Goal: Transaction & Acquisition: Register for event/course

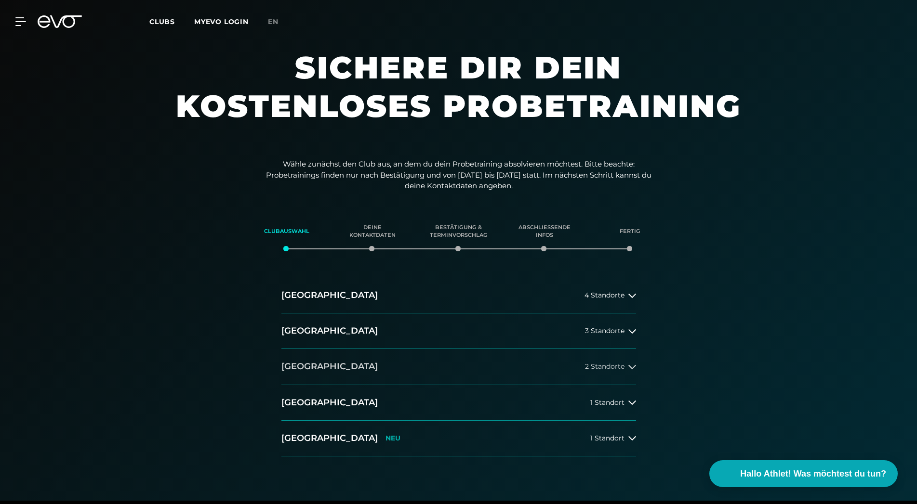
click at [433, 367] on button "[GEOGRAPHIC_DATA] 2 Standorte" at bounding box center [458, 367] width 355 height 36
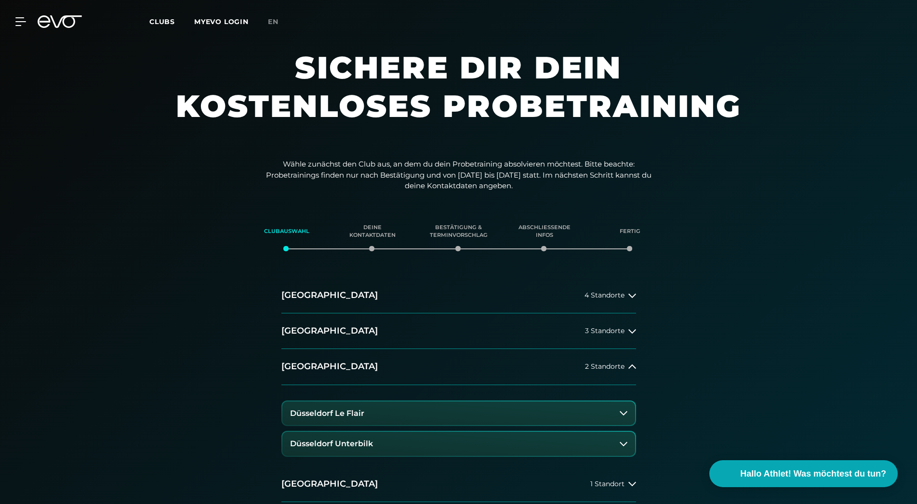
click at [342, 418] on h3 "Düsseldorf Le Flair" at bounding box center [327, 413] width 74 height 9
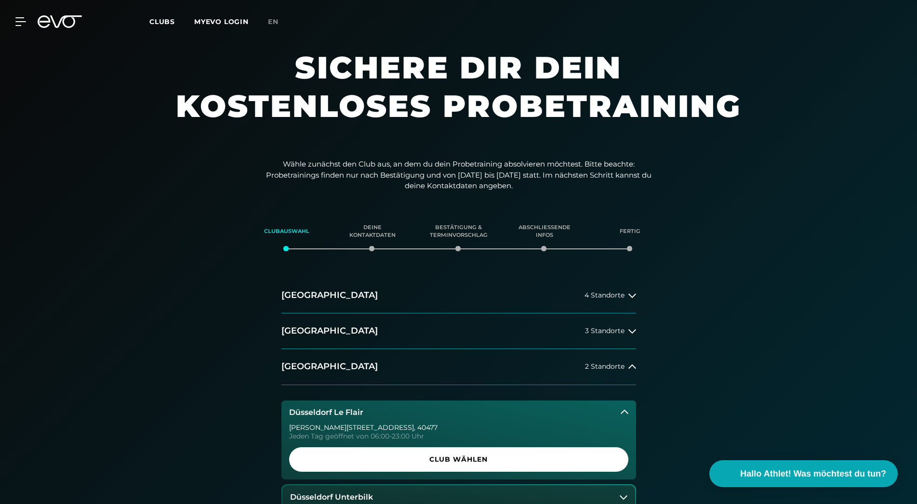
scroll to position [147, 0]
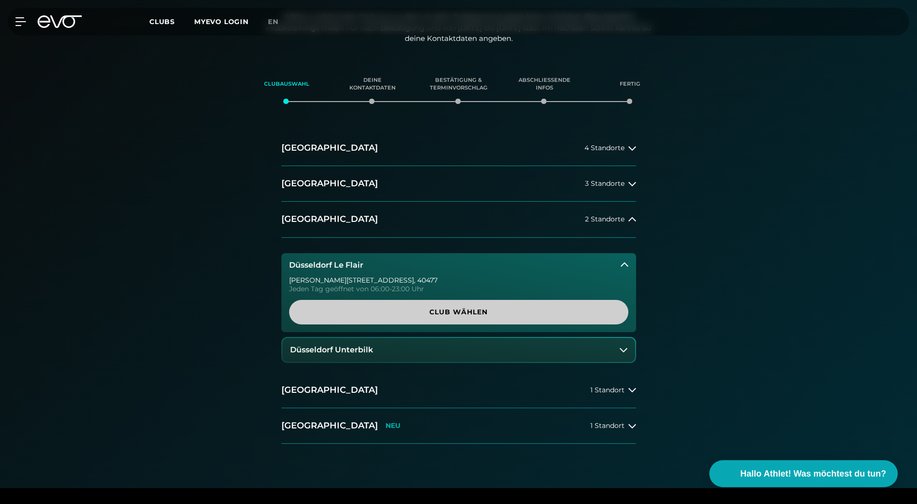
click at [474, 312] on span "Club wählen" at bounding box center [458, 312] width 293 height 10
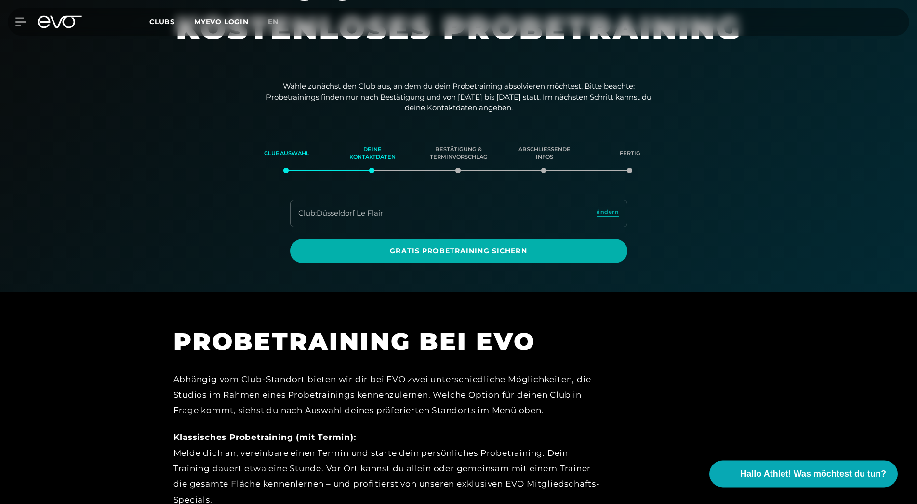
scroll to position [67, 0]
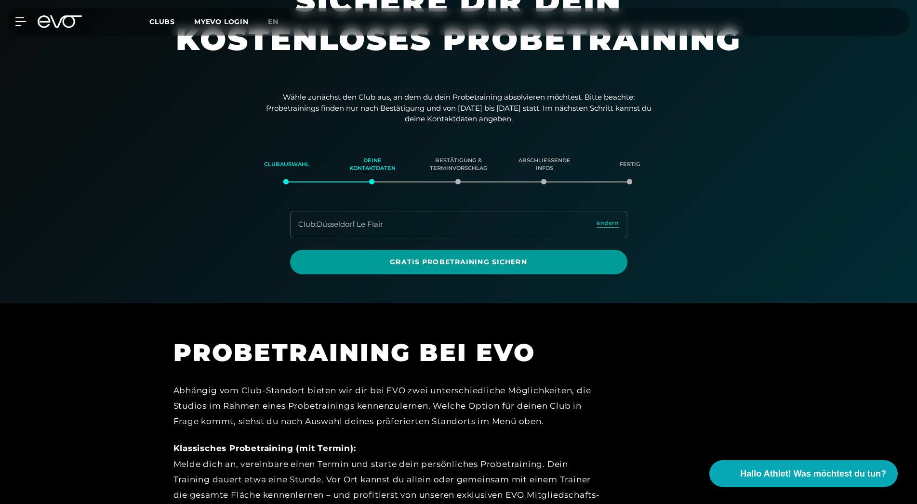
click at [452, 261] on span "Gratis Probetraining sichern" at bounding box center [458, 262] width 291 height 10
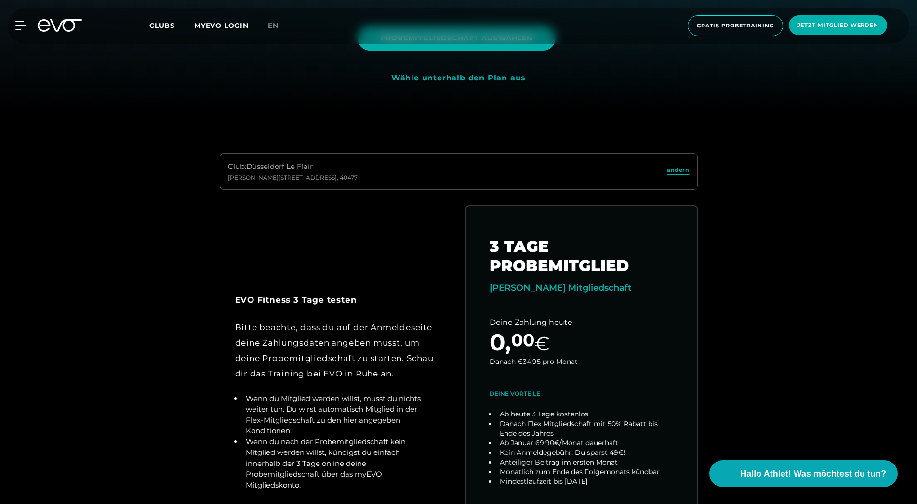
scroll to position [540, 0]
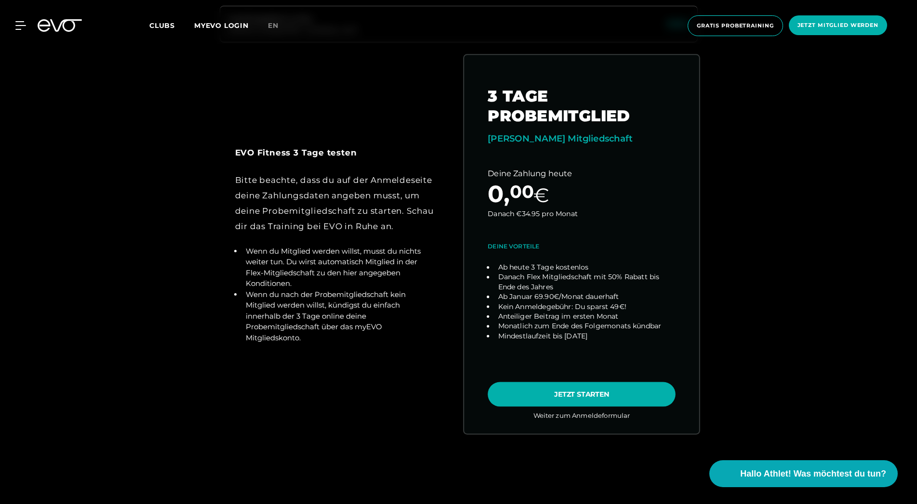
click at [547, 394] on link "choose plan" at bounding box center [581, 244] width 235 height 379
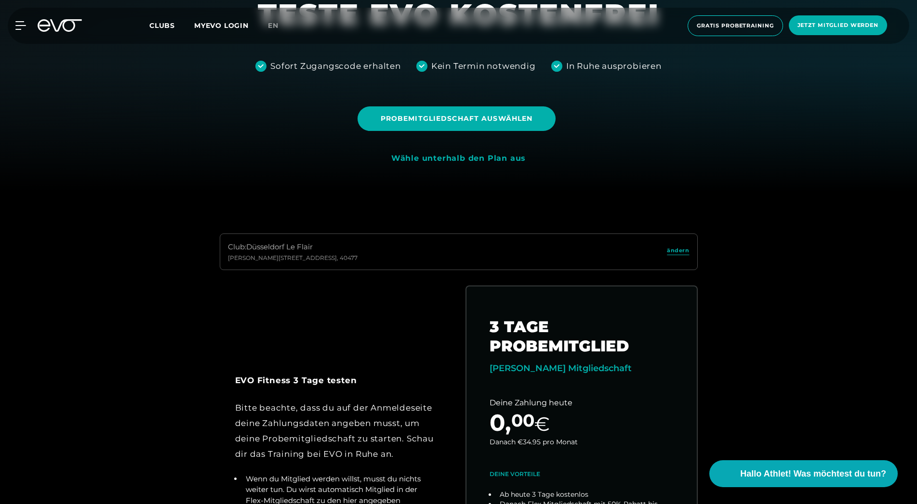
scroll to position [0, 0]
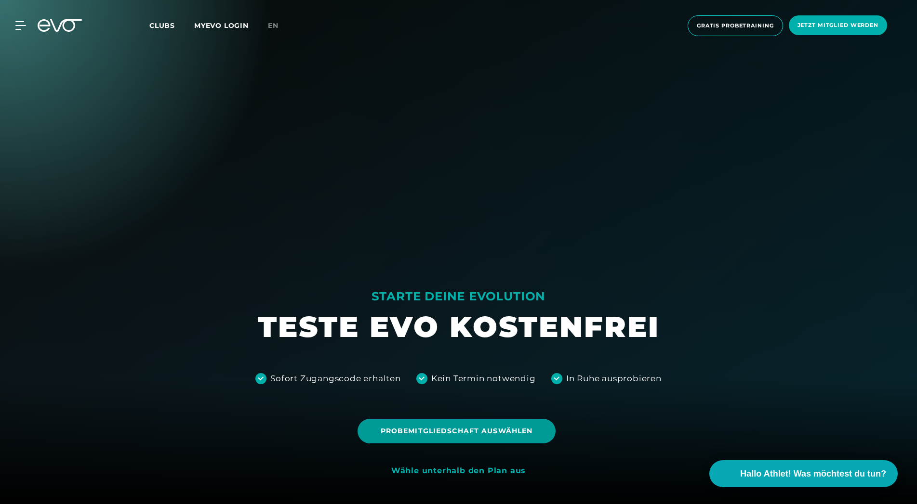
click at [412, 427] on span "Probemitgliedschaft auswählen" at bounding box center [457, 431] width 152 height 10
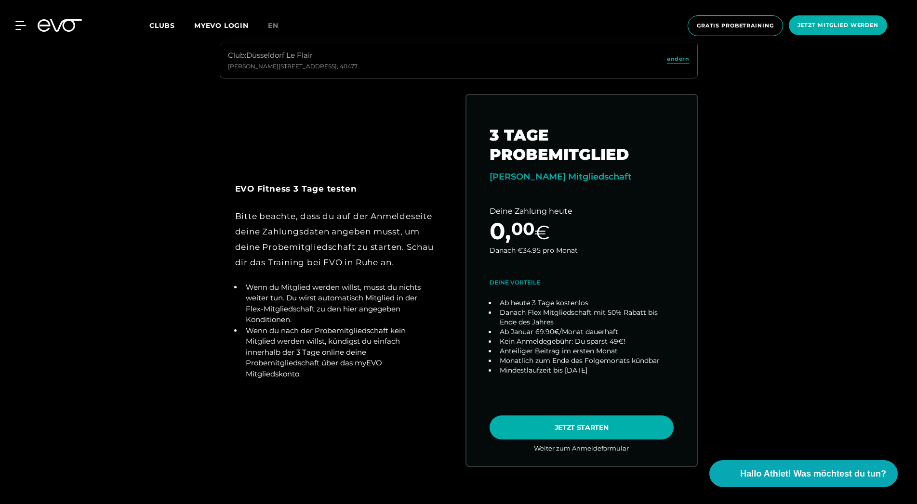
scroll to position [160, 0]
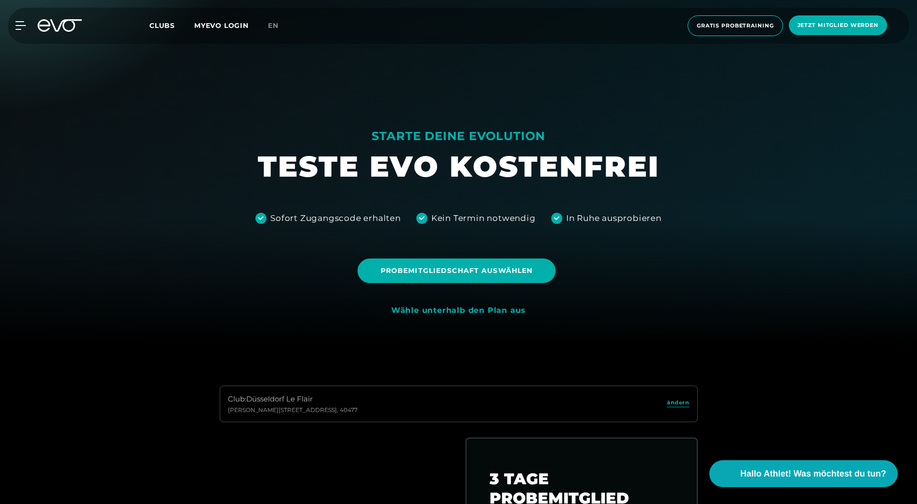
click at [420, 401] on div "Club : [GEOGRAPHIC_DATA] Le Flair [PERSON_NAME][STREET_ADDRESS]" at bounding box center [459, 404] width 478 height 37
click at [440, 312] on div "Wähle unterhalb den Plan aus" at bounding box center [458, 311] width 134 height 10
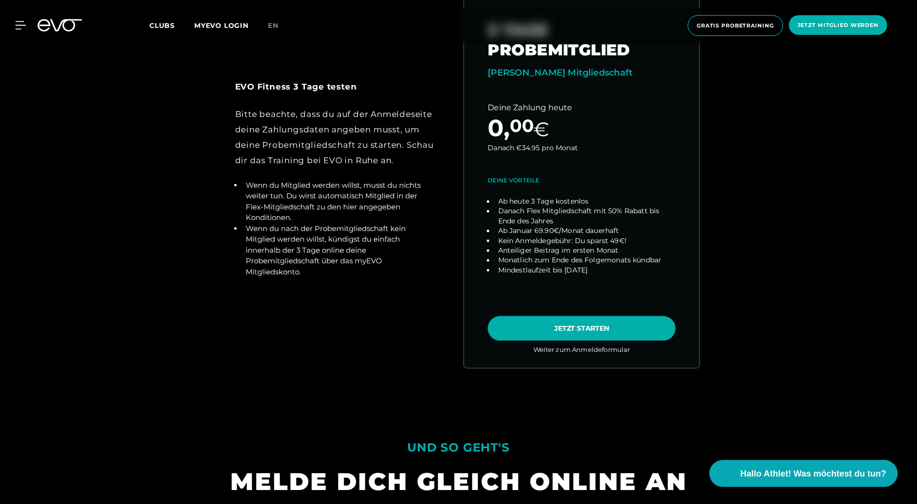
scroll to position [603, 0]
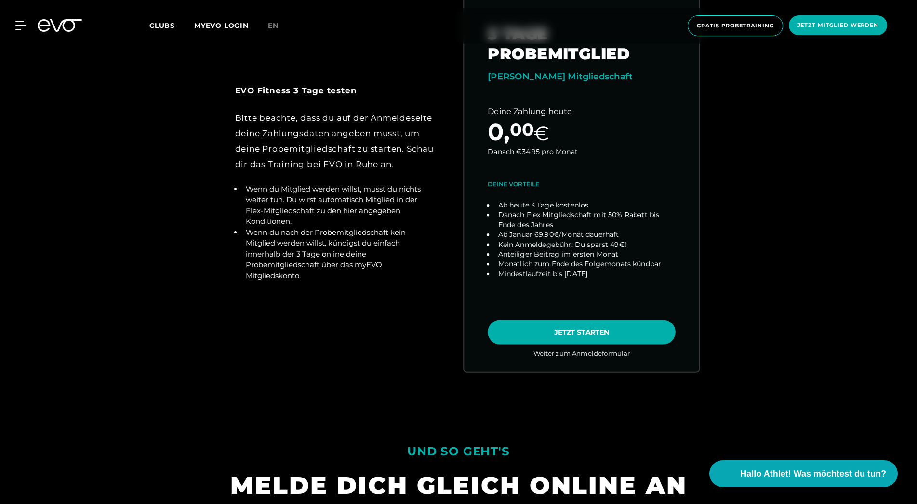
click at [586, 336] on link "choose plan" at bounding box center [581, 182] width 235 height 379
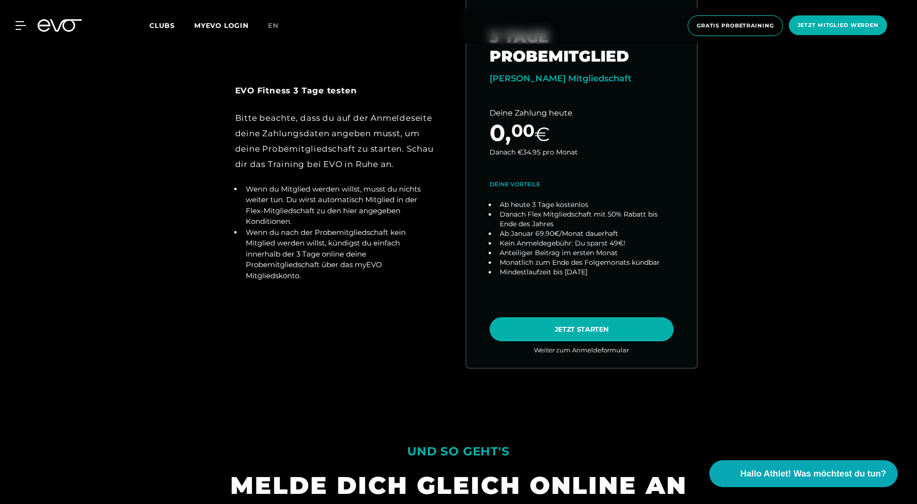
scroll to position [259, 0]
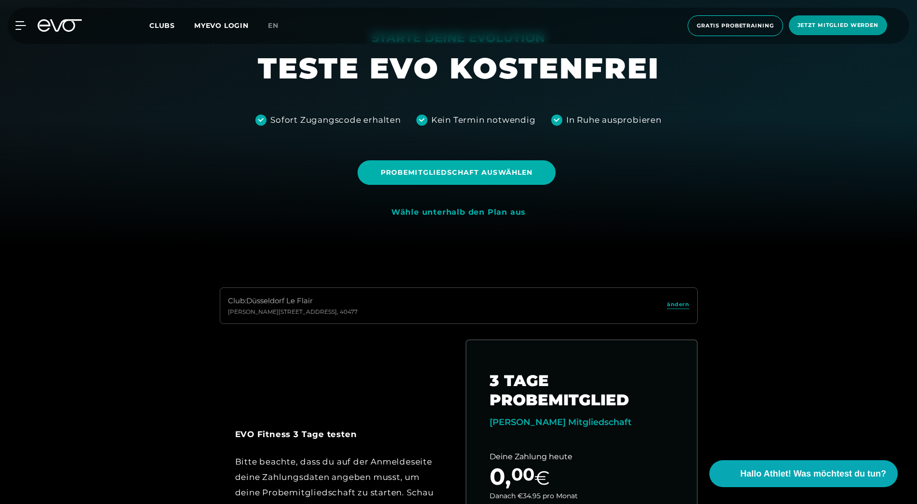
click at [836, 17] on span "Jetzt Mitglied werden" at bounding box center [837, 25] width 98 height 20
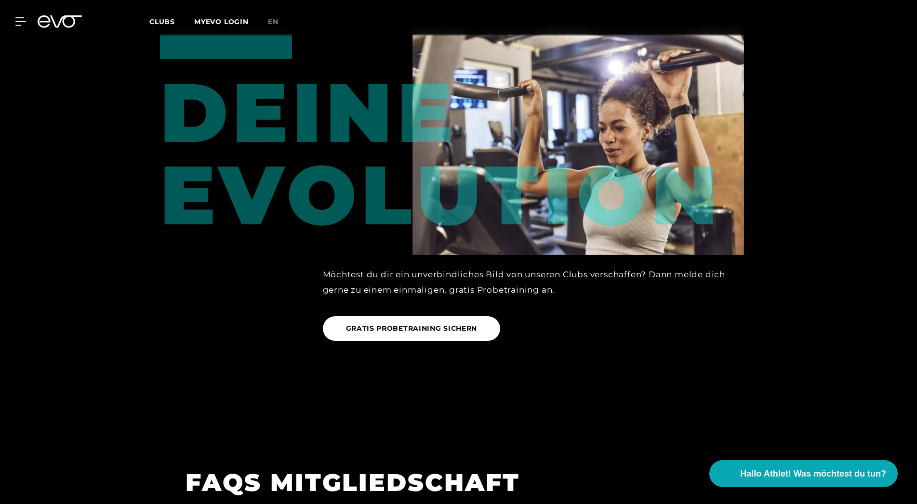
scroll to position [1245, 0]
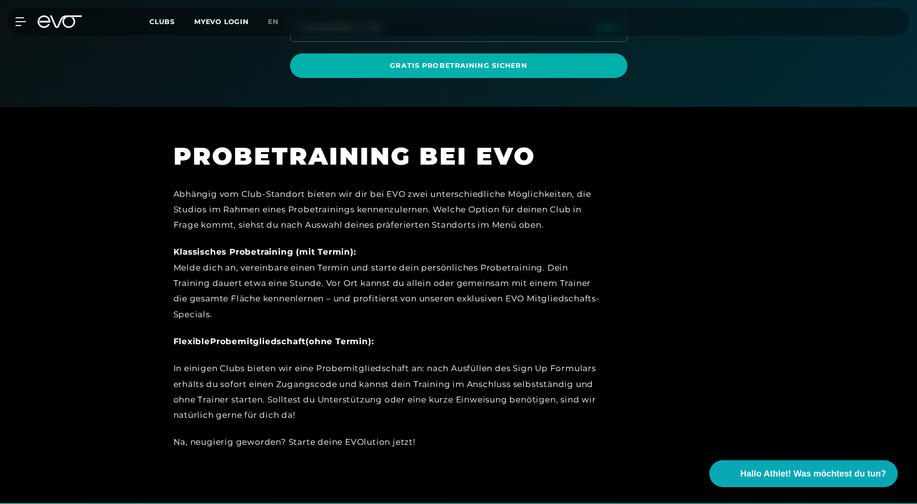
scroll to position [18, 0]
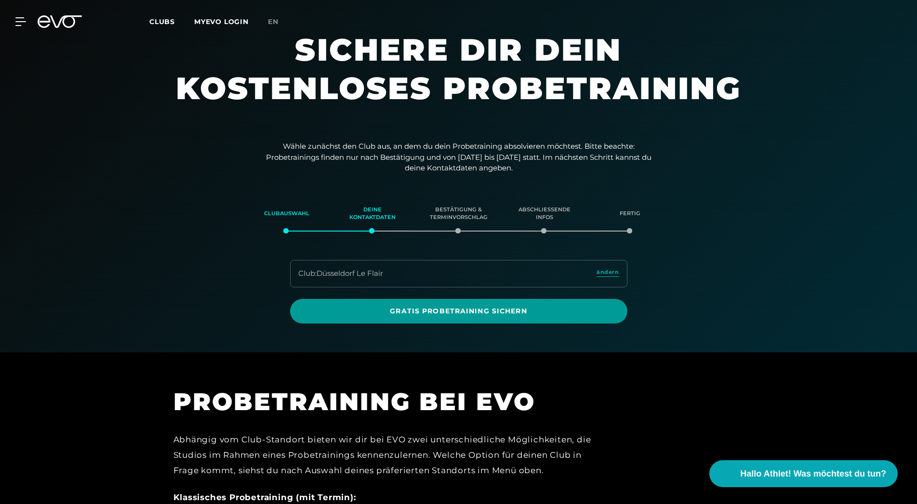
click at [521, 309] on span "Gratis Probetraining sichern" at bounding box center [458, 311] width 291 height 10
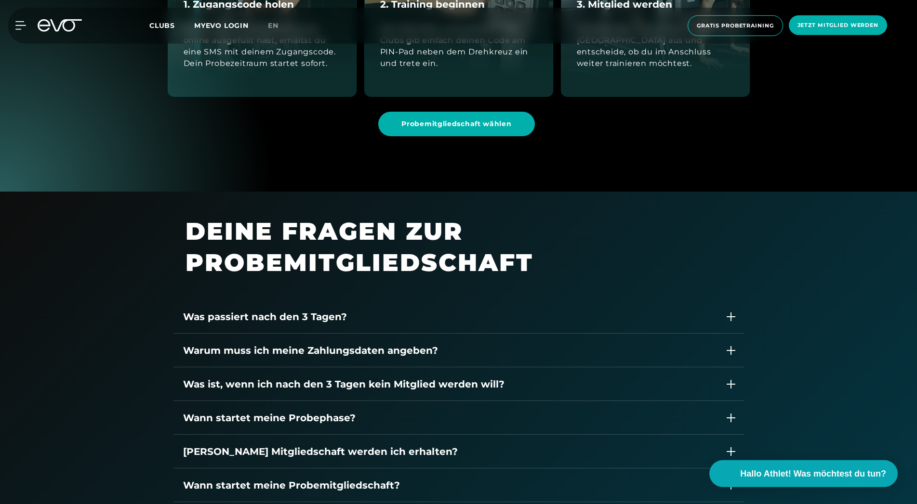
scroll to position [1197, 0]
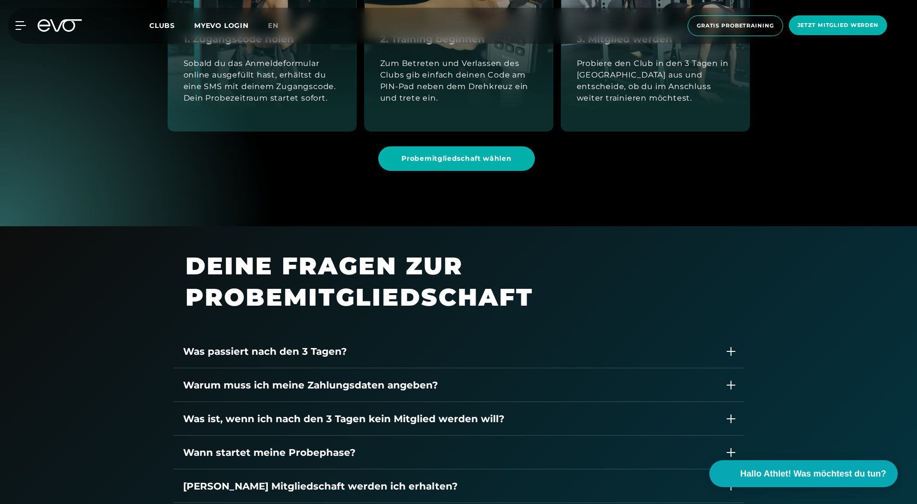
click at [362, 352] on div "Was passiert nach den 3 Tagen?" at bounding box center [449, 351] width 532 height 14
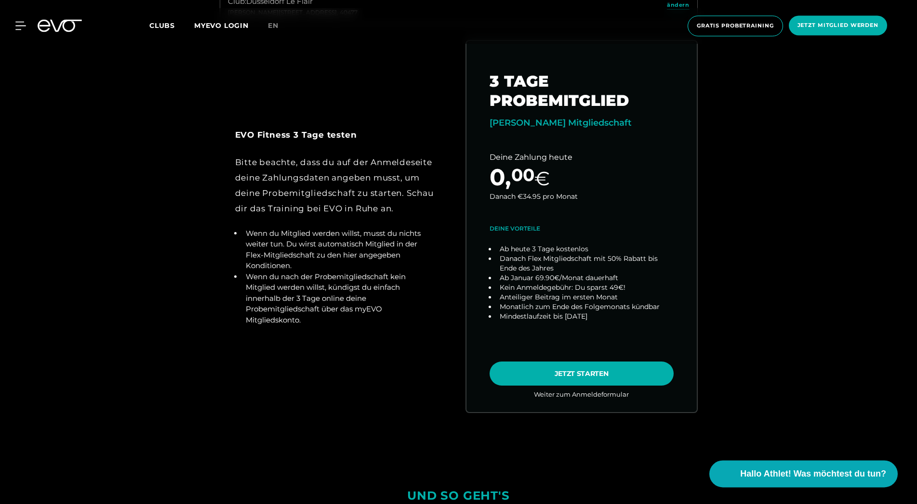
scroll to position [509, 0]
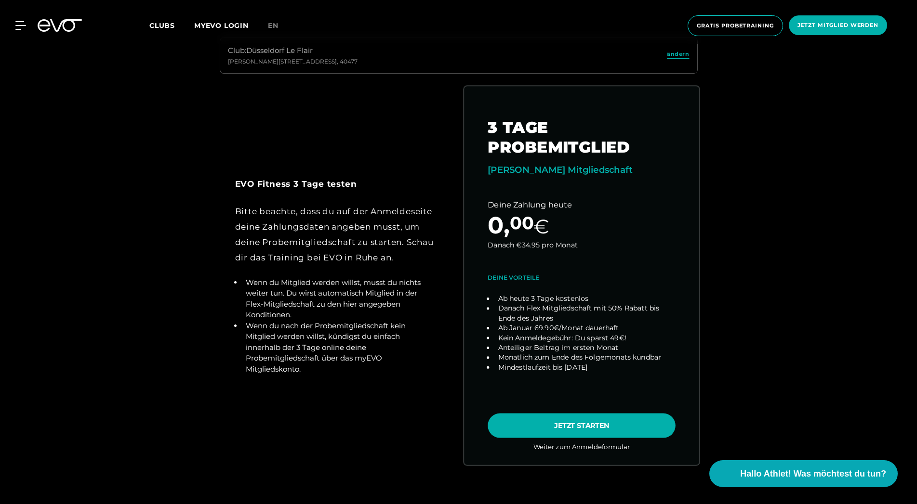
click at [543, 422] on link "choose plan" at bounding box center [581, 275] width 235 height 379
